Goal: Information Seeking & Learning: Learn about a topic

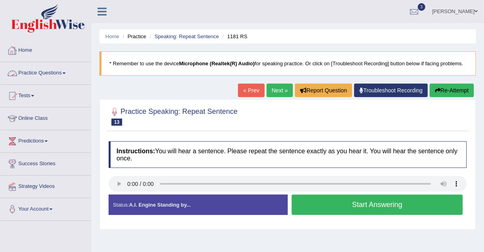
click at [54, 74] on link "Practice Questions" at bounding box center [45, 72] width 91 height 20
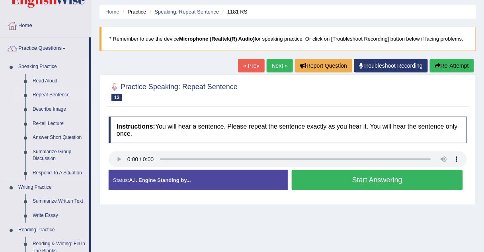
scroll to position [25, 0]
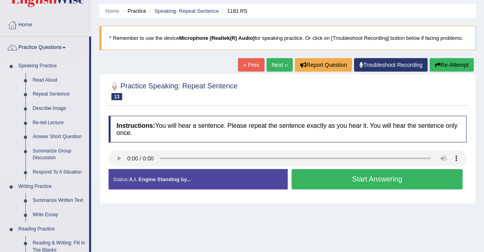
click at [39, 93] on link "Repeat Sentence" at bounding box center [59, 94] width 60 height 14
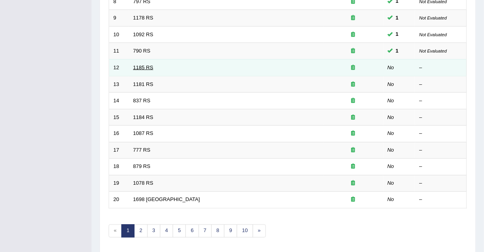
scroll to position [271, 0]
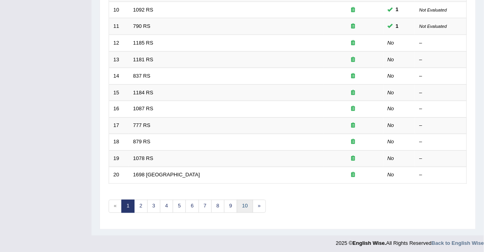
click at [240, 202] on link "10" at bounding box center [245, 206] width 16 height 13
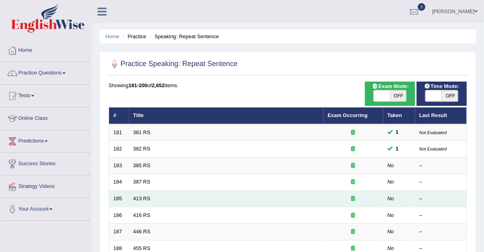
click at [219, 201] on td "413 RS" at bounding box center [226, 199] width 195 height 17
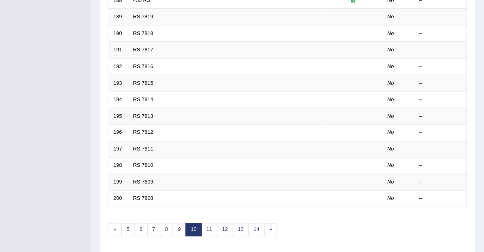
scroll to position [271, 0]
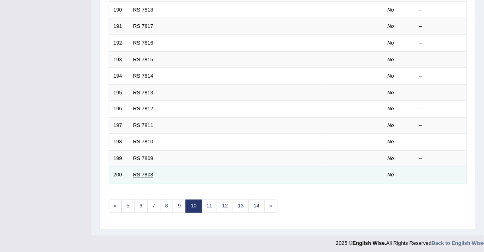
click at [145, 174] on link "RS 7808" at bounding box center [143, 175] width 20 height 6
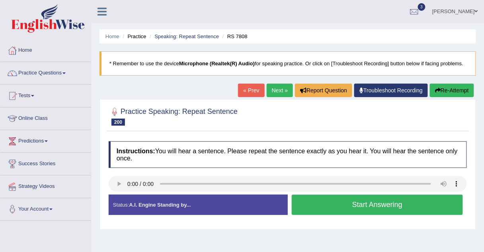
click at [321, 201] on button "Start Answering" at bounding box center [377, 205] width 171 height 20
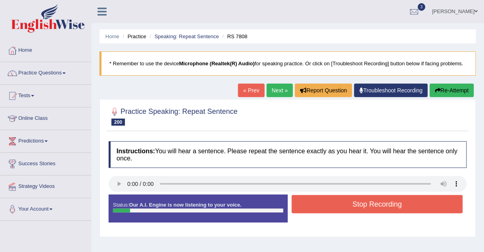
click at [321, 201] on button "Stop Recording" at bounding box center [377, 204] width 171 height 18
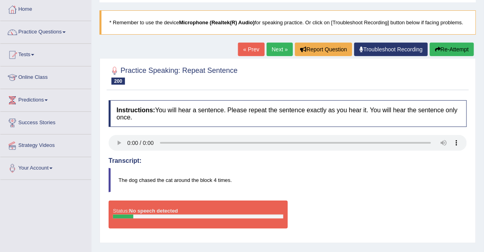
scroll to position [30, 0]
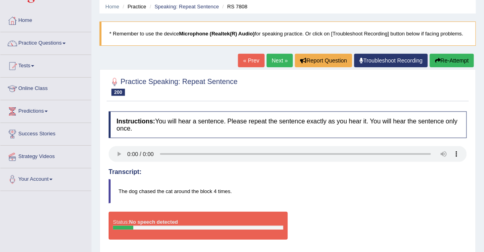
click at [254, 62] on link "« Prev" at bounding box center [251, 61] width 26 height 14
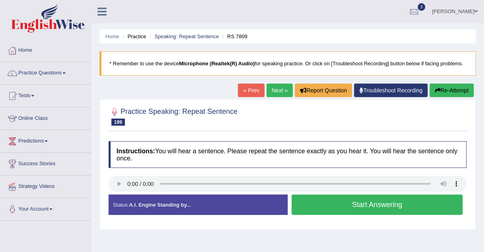
click at [304, 204] on button "Start Answering" at bounding box center [377, 205] width 171 height 20
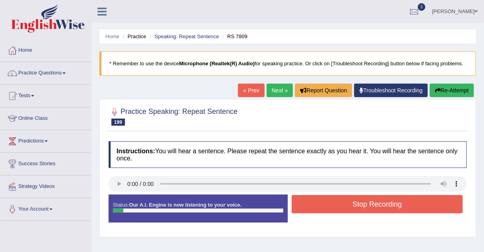
click at [304, 204] on button "Stop Recording" at bounding box center [377, 204] width 171 height 18
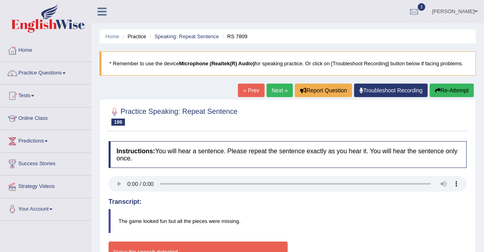
click at [253, 92] on link "« Prev" at bounding box center [251, 91] width 26 height 14
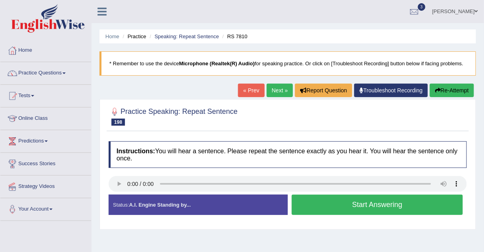
click at [322, 209] on button "Start Answering" at bounding box center [377, 205] width 171 height 20
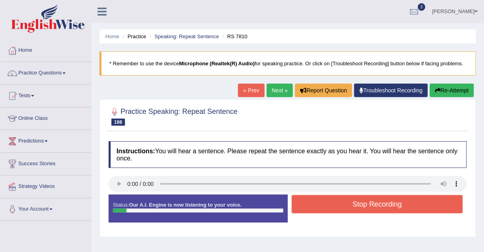
click at [322, 209] on button "Stop Recording" at bounding box center [377, 204] width 171 height 18
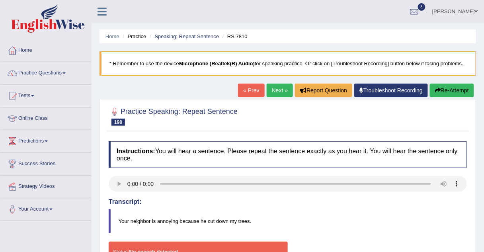
click at [248, 88] on link "« Prev" at bounding box center [251, 91] width 26 height 14
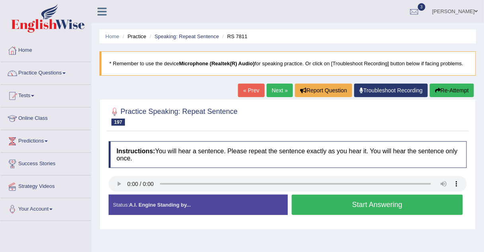
click at [304, 205] on button "Start Answering" at bounding box center [377, 205] width 171 height 20
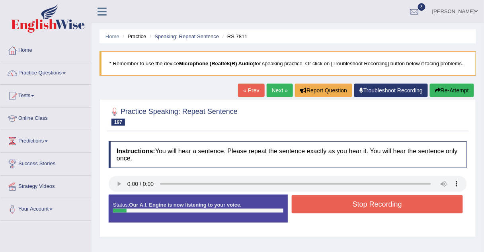
click at [304, 205] on button "Stop Recording" at bounding box center [377, 204] width 171 height 18
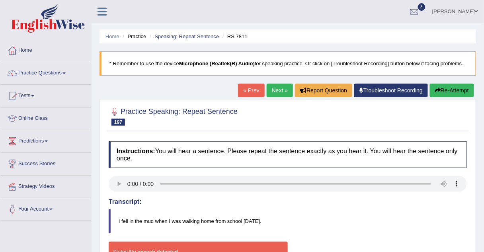
click at [245, 88] on link "« Prev" at bounding box center [251, 91] width 26 height 14
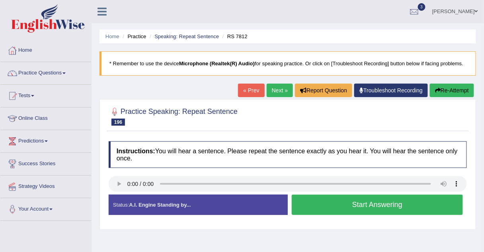
click at [106, 200] on div "Practice Speaking: Repeat Sentence 196 RS 7812 Instructions: You will hear a se…" at bounding box center [288, 164] width 377 height 130
click at [302, 211] on button "Start Answering" at bounding box center [377, 205] width 171 height 20
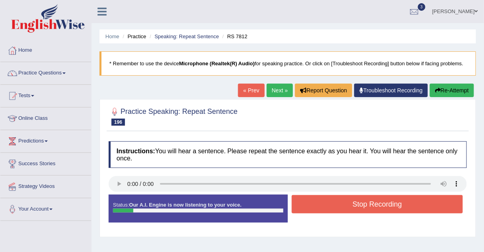
click at [301, 207] on button "Stop Recording" at bounding box center [377, 204] width 171 height 18
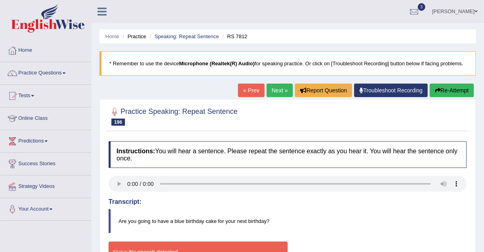
click at [253, 91] on link "« Prev" at bounding box center [251, 91] width 26 height 14
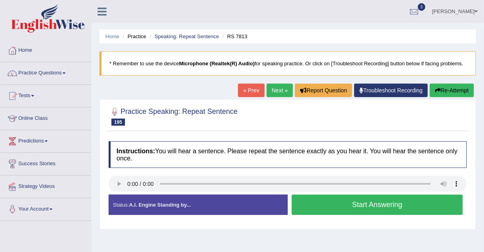
click at [303, 199] on button "Start Answering" at bounding box center [377, 205] width 171 height 20
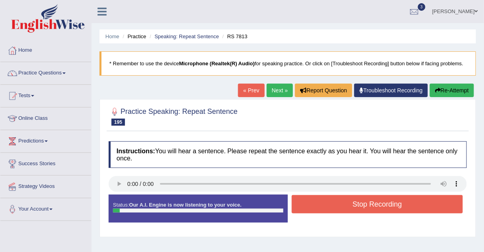
click at [303, 199] on button "Stop Recording" at bounding box center [377, 204] width 171 height 18
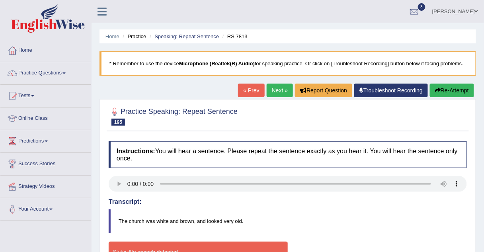
click at [253, 88] on link "« Prev" at bounding box center [251, 91] width 26 height 14
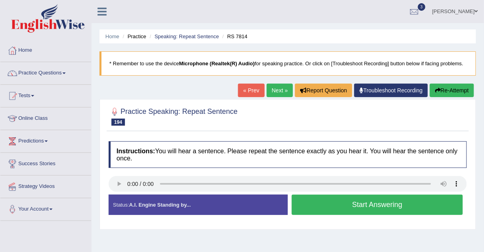
click at [312, 201] on button "Start Answering" at bounding box center [377, 205] width 171 height 20
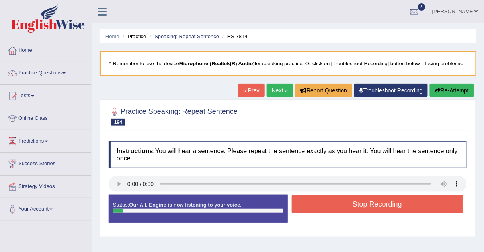
click at [312, 201] on button "Stop Recording" at bounding box center [377, 204] width 171 height 18
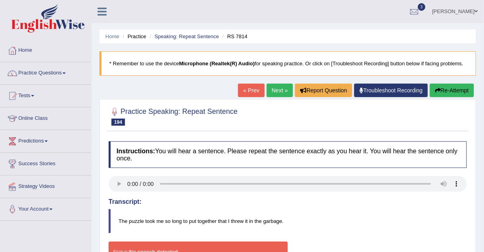
click at [251, 87] on link "« Prev" at bounding box center [251, 91] width 26 height 14
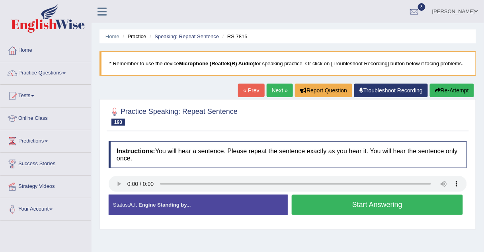
click at [307, 199] on button "Start Answering" at bounding box center [377, 205] width 171 height 20
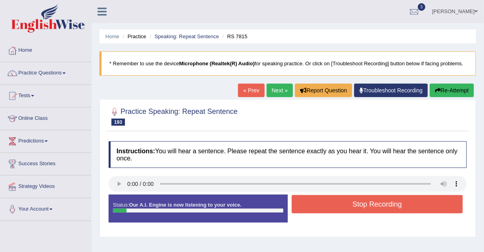
click at [307, 199] on button "Stop Recording" at bounding box center [377, 204] width 171 height 18
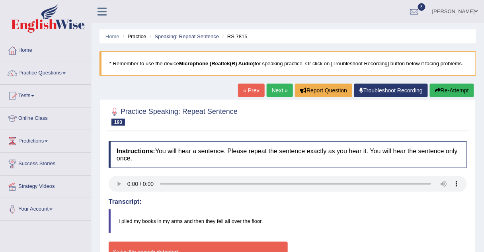
click at [252, 89] on link "« Prev" at bounding box center [251, 91] width 26 height 14
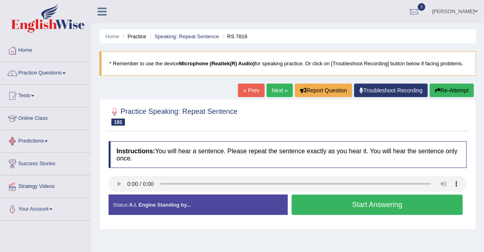
click at [51, 72] on link "Practice Questions" at bounding box center [45, 72] width 91 height 20
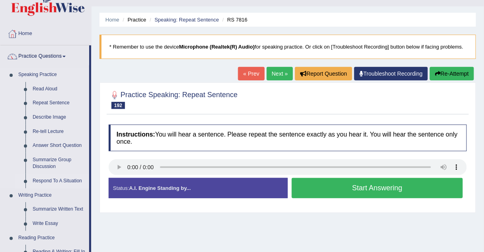
scroll to position [19, 0]
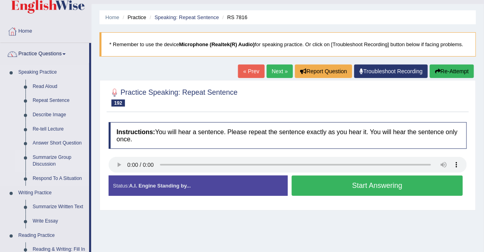
click at [41, 158] on link "Summarize Group Discussion" at bounding box center [59, 160] width 60 height 21
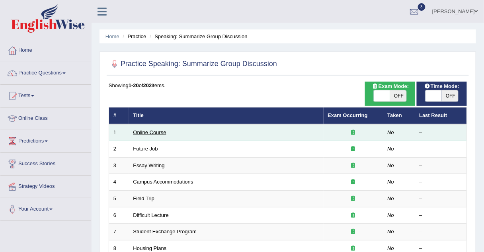
click at [150, 132] on link "Online Course" at bounding box center [149, 132] width 33 height 6
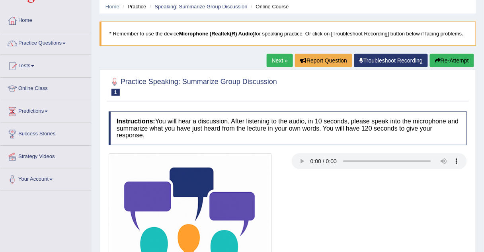
scroll to position [30, 0]
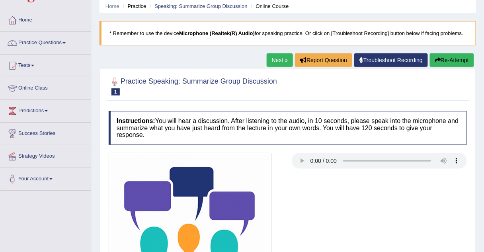
click at [45, 41] on link "Practice Questions" at bounding box center [45, 42] width 91 height 20
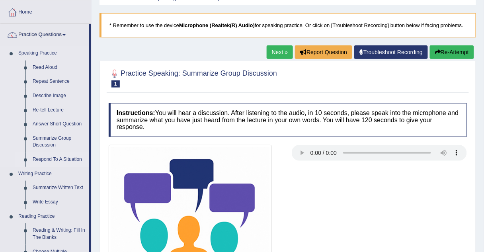
scroll to position [0, 0]
